Goal: Find specific page/section: Find specific page/section

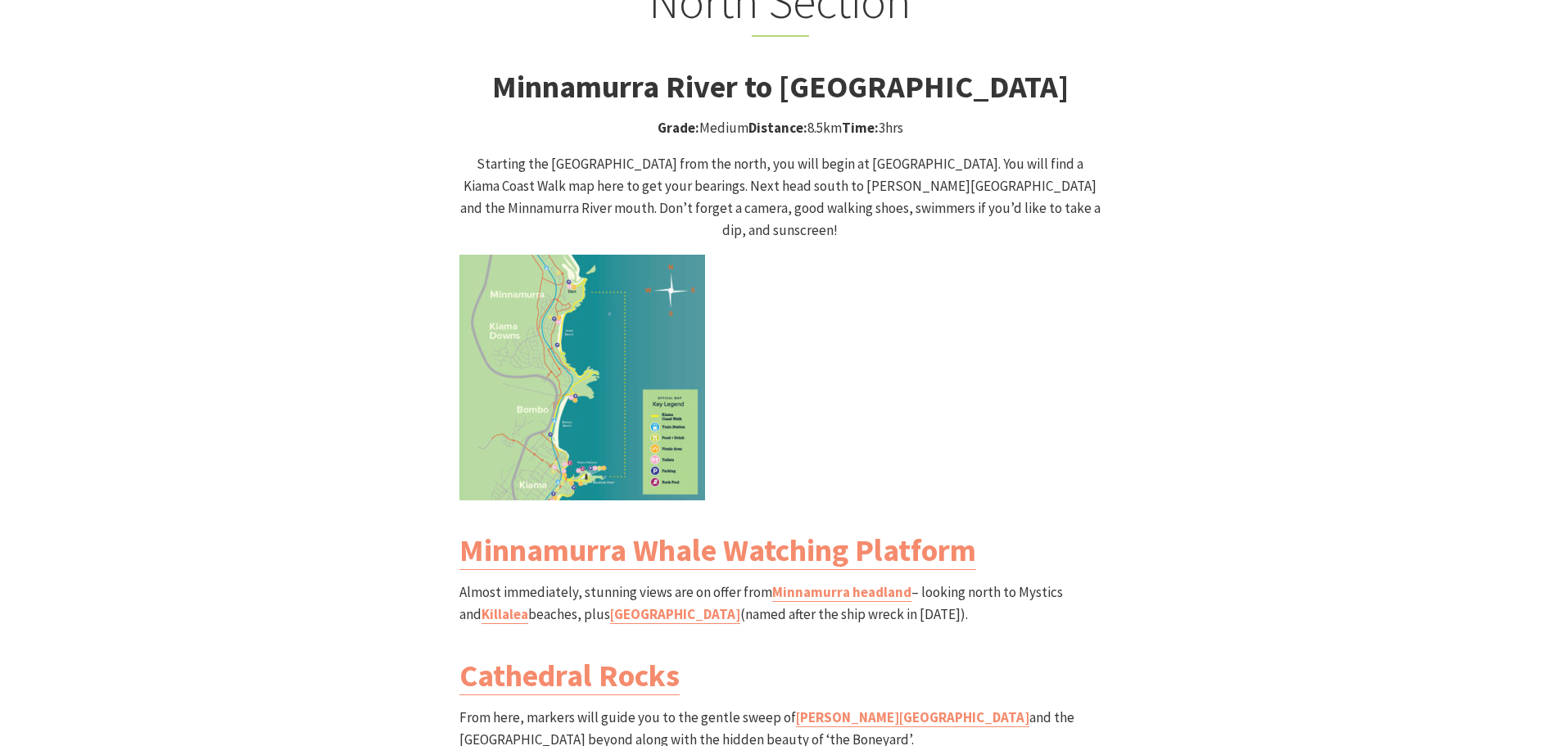
scroll to position [1637, 0]
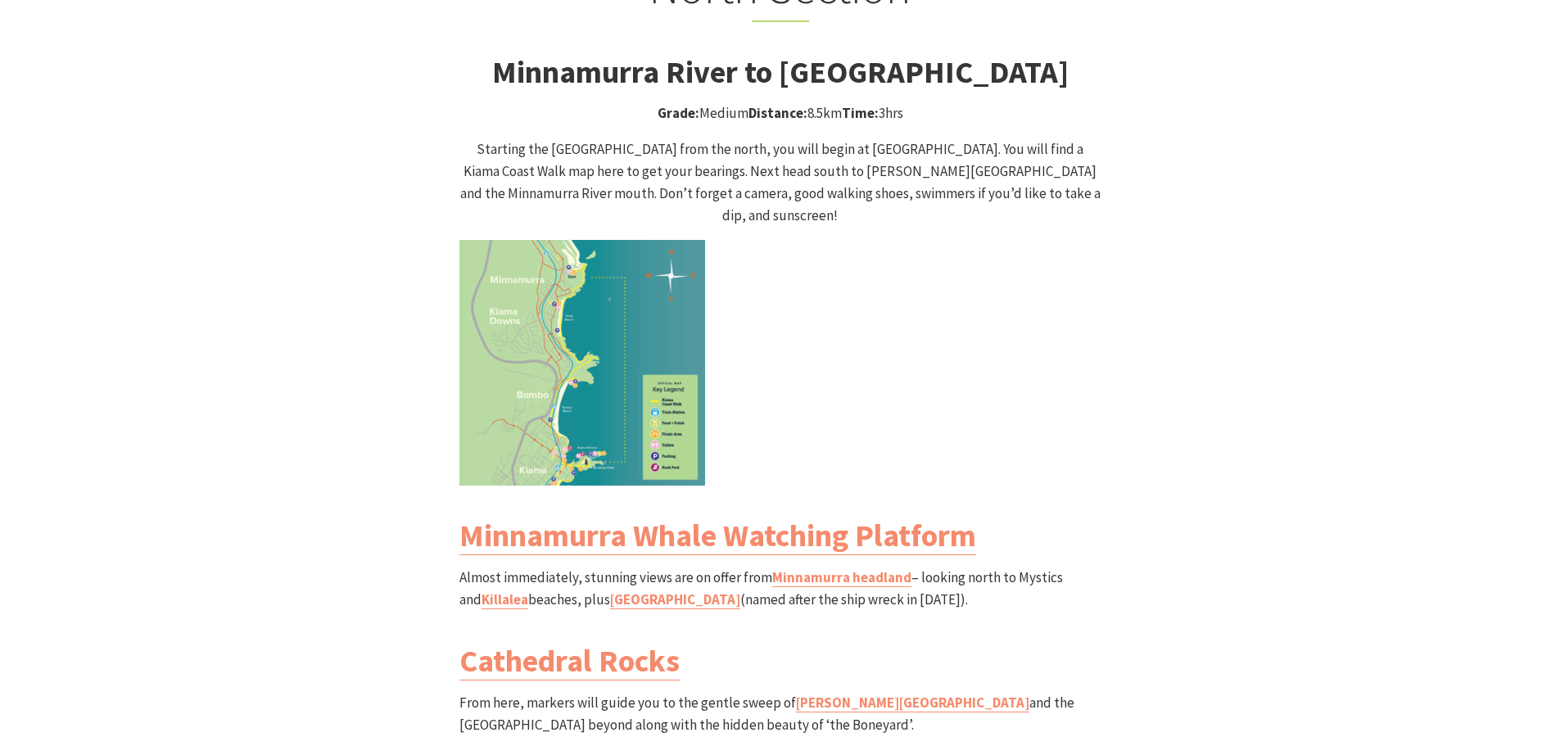
click at [517, 341] on img at bounding box center [582, 363] width 246 height 246
click at [517, 344] on img at bounding box center [582, 363] width 246 height 246
click at [517, 345] on img at bounding box center [582, 363] width 246 height 246
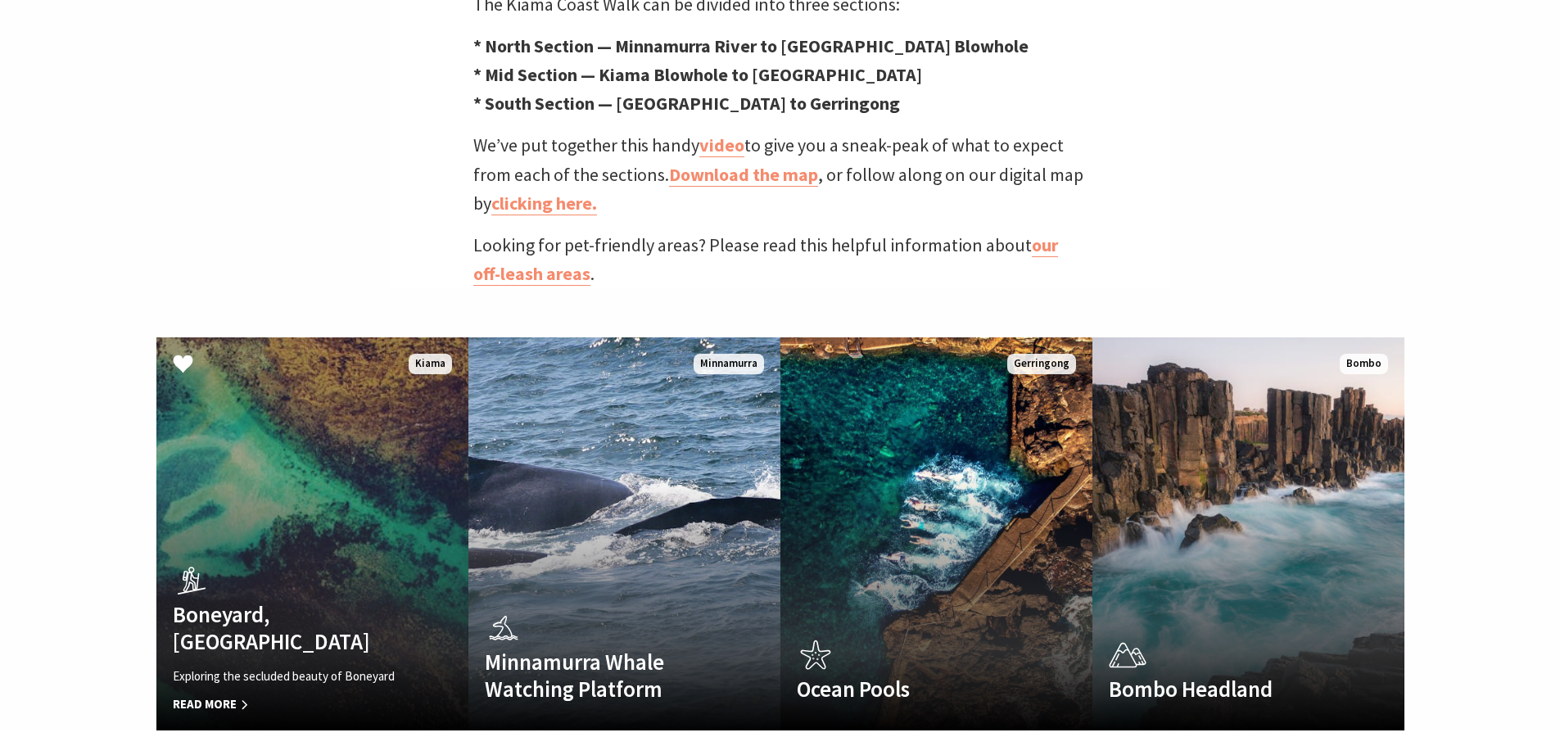
scroll to position [982, 0]
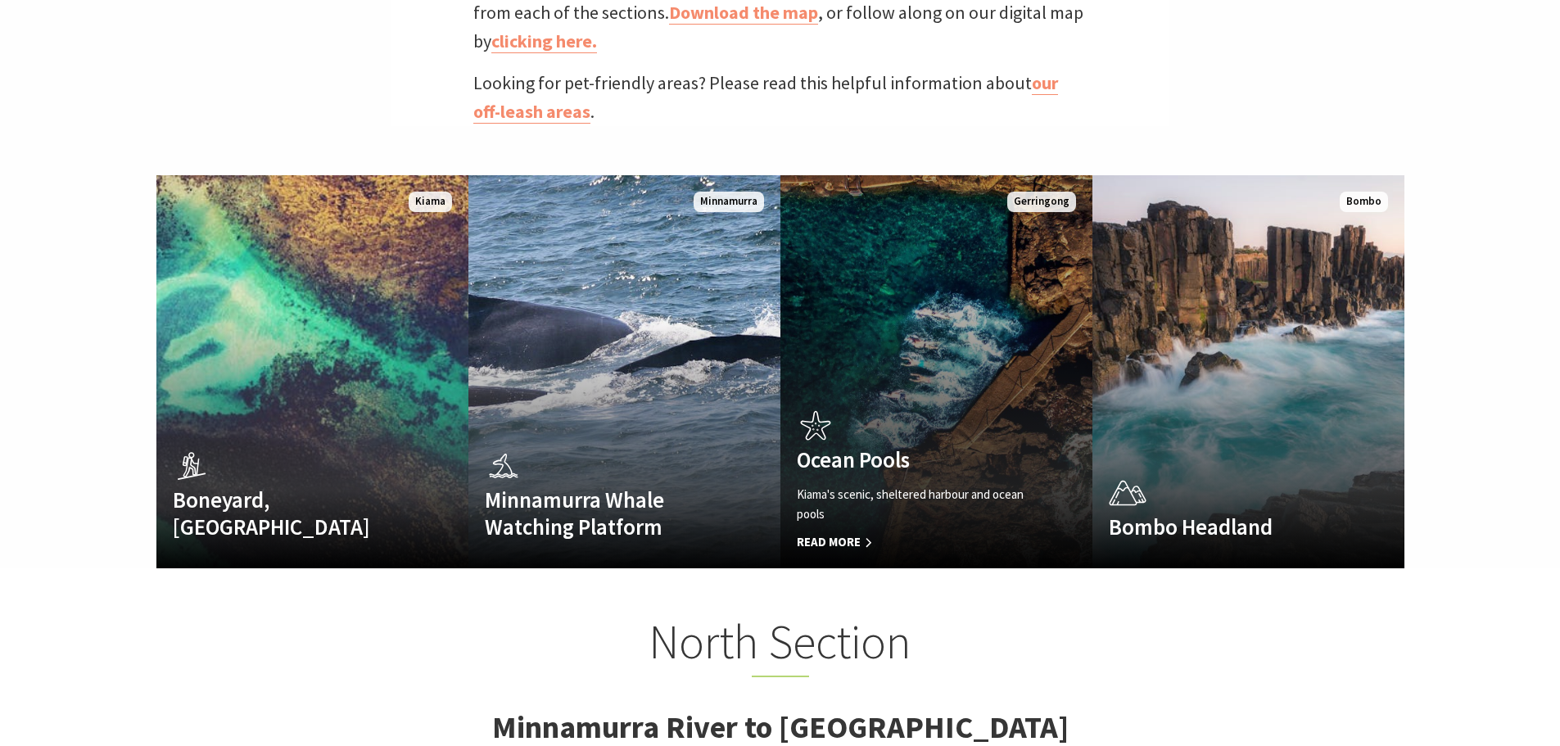
click at [983, 321] on link "Ocean Pools Kiama's scenic, sheltered harbour and ocean pools Read More [GEOGRA…" at bounding box center [936, 371] width 312 height 393
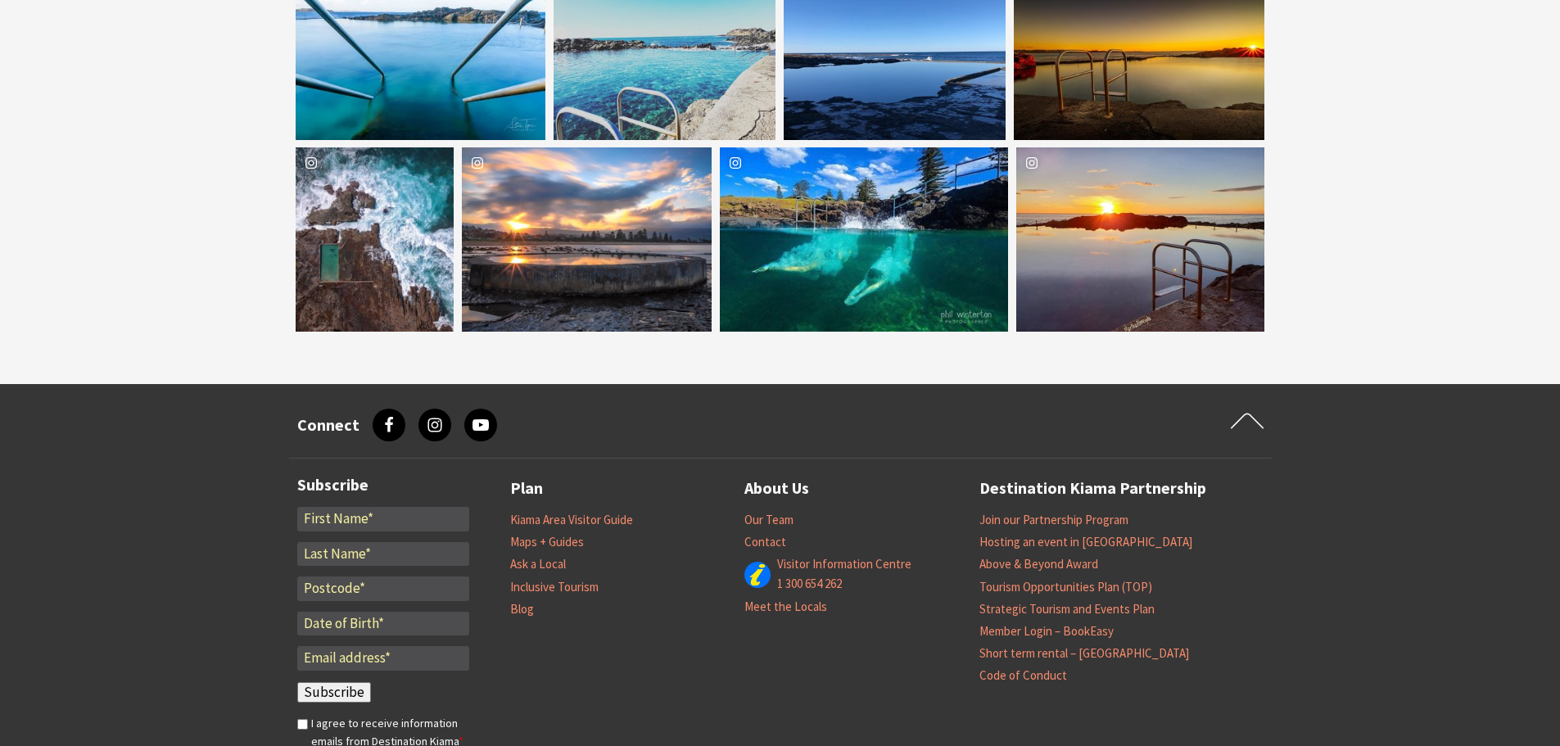
scroll to position [2865, 0]
